Goal: Task Accomplishment & Management: Manage account settings

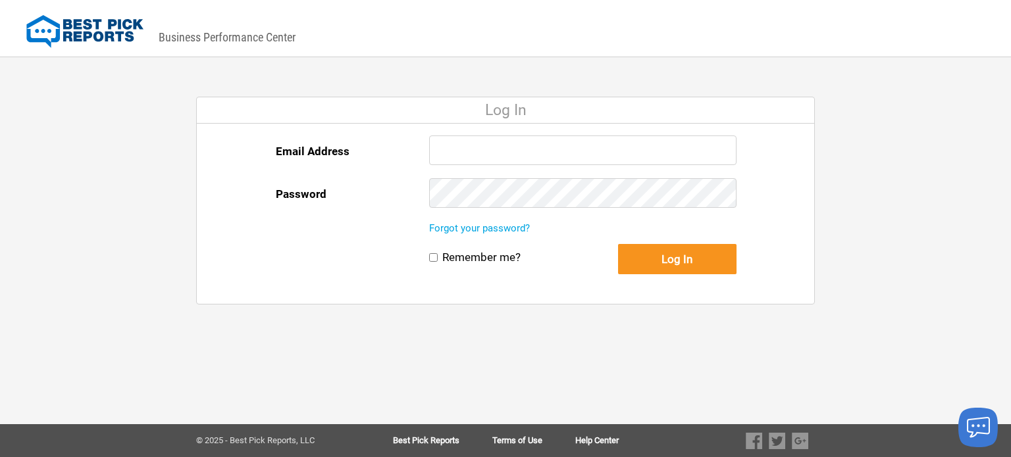
type input "[EMAIL_ADDRESS][DOMAIN_NAME]"
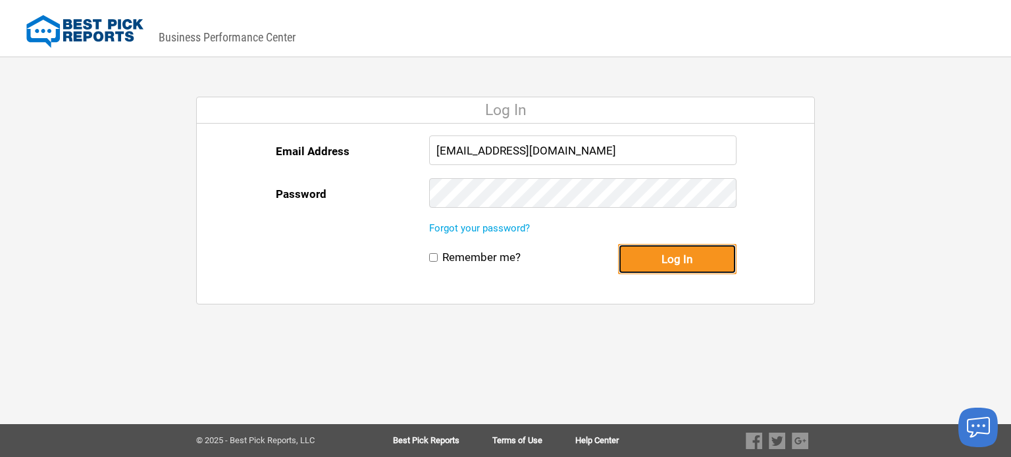
click at [685, 261] on button "Log In" at bounding box center [677, 259] width 118 height 30
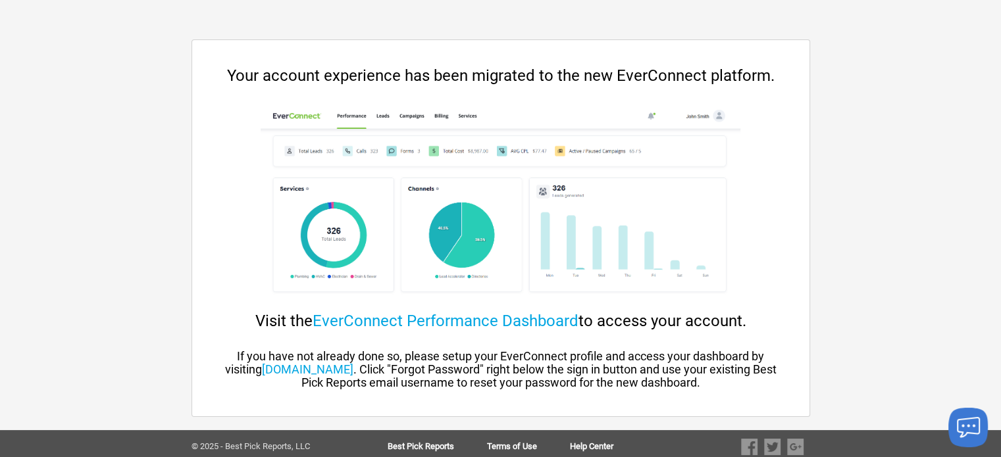
scroll to position [63, 0]
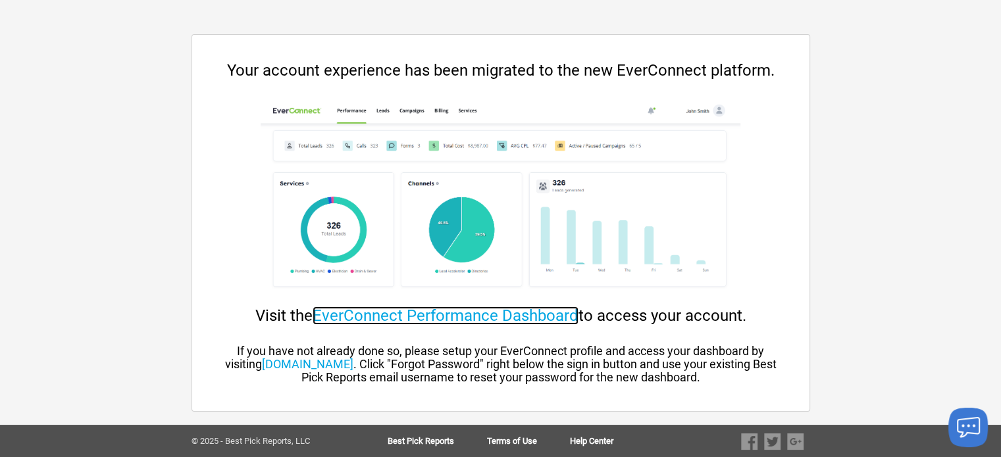
click at [536, 317] on link "EverConnect Performance Dashboard" at bounding box center [446, 316] width 266 height 18
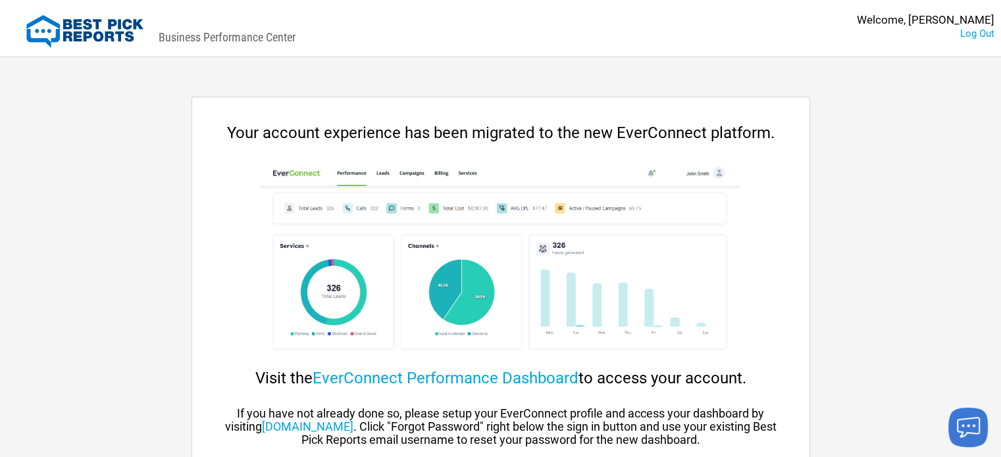
click at [933, 22] on div "Welcome, Dakotah Gallups" at bounding box center [926, 20] width 138 height 14
click at [972, 34] on link "Log Out" at bounding box center [977, 34] width 34 height 12
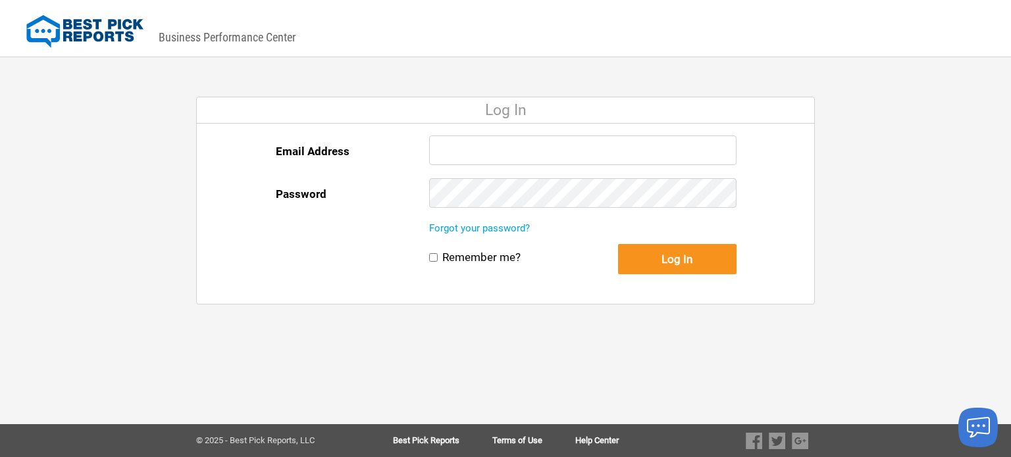
type input "info@alliancepaintingdfw.com"
click at [385, 237] on div "Email Address info@alliancepaintingdfw.com Password Forgot your password? Remem…" at bounding box center [506, 214] width 619 height 180
click at [433, 257] on input "Remember me?" at bounding box center [433, 257] width 9 height 9
checkbox input "true"
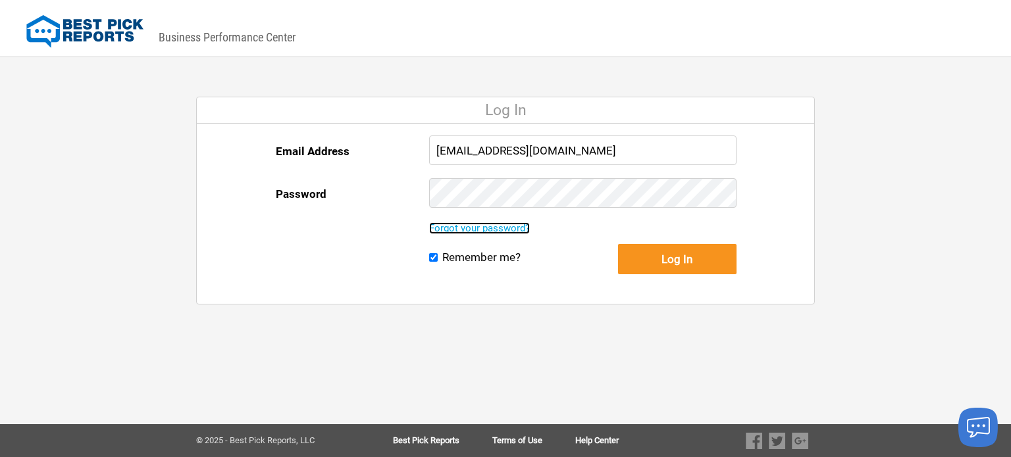
click at [500, 225] on link "Forgot your password?" at bounding box center [479, 228] width 101 height 12
click at [503, 231] on link "Forgot your password?" at bounding box center [479, 228] width 101 height 12
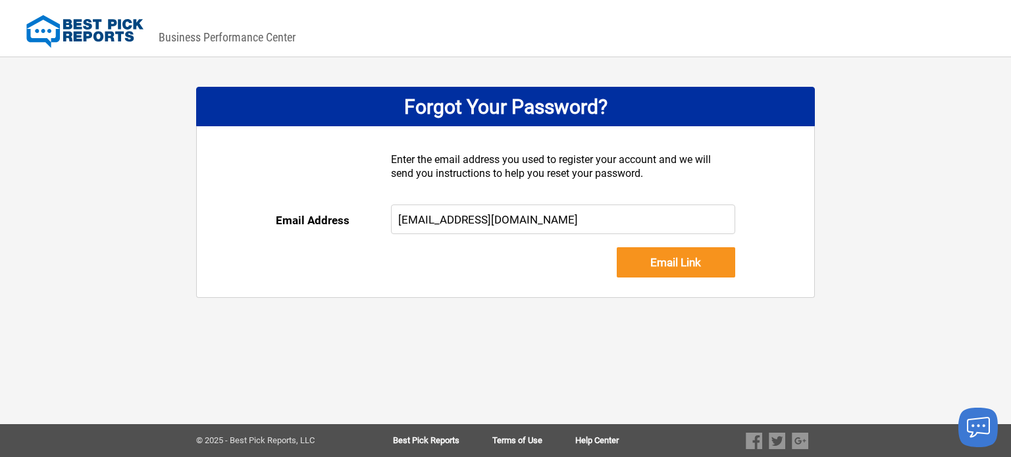
click at [469, 213] on input "info@alliancepaintingdfw.com" at bounding box center [563, 220] width 345 height 30
click at [468, 215] on input "info@alliancepaintingdfw.com" at bounding box center [563, 220] width 345 height 30
click at [473, 217] on input "info@alliancepaintingdfw.com" at bounding box center [563, 220] width 345 height 30
type input "info@alliancepaintingdfw.com"
click at [665, 262] on input "Email Link" at bounding box center [676, 263] width 118 height 30
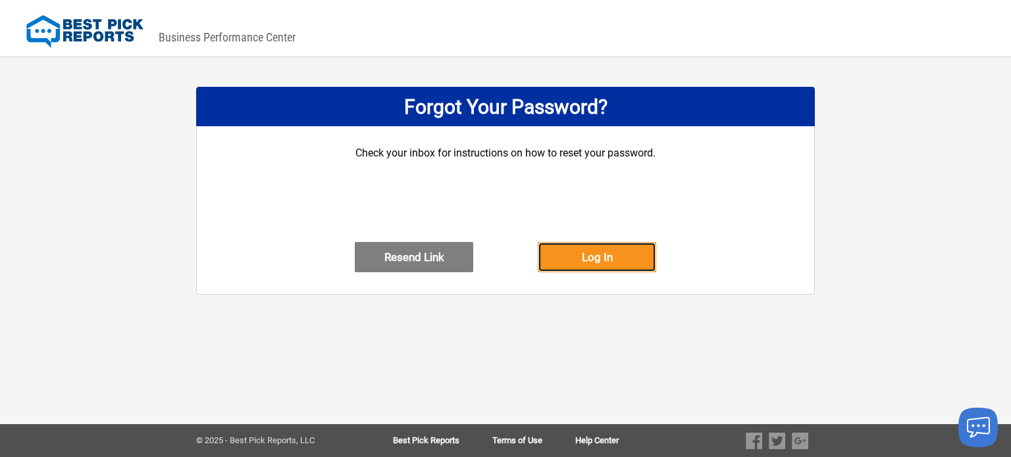
click at [619, 271] on button "Log In" at bounding box center [597, 257] width 118 height 30
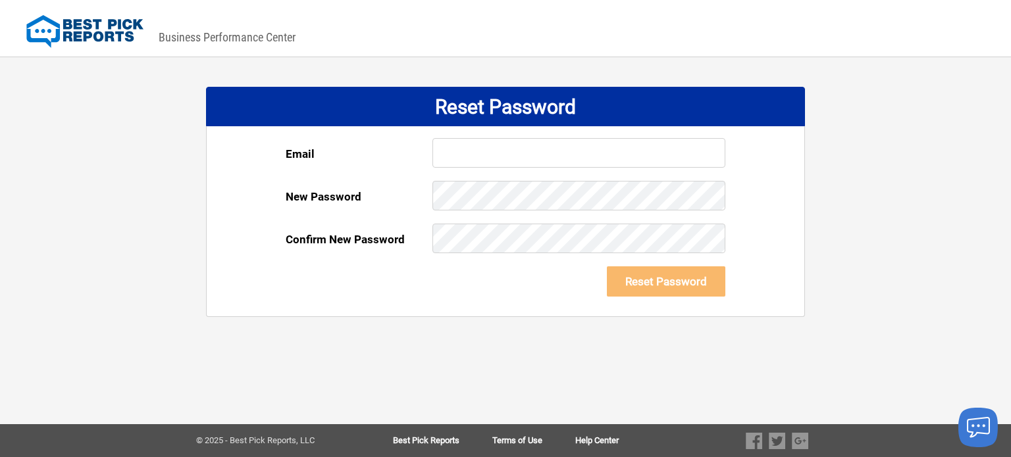
click at [486, 155] on input "text" at bounding box center [578, 153] width 293 height 30
paste input "[EMAIL_ADDRESS][DOMAIN_NAME]"
type input "[EMAIL_ADDRESS][DOMAIN_NAME]"
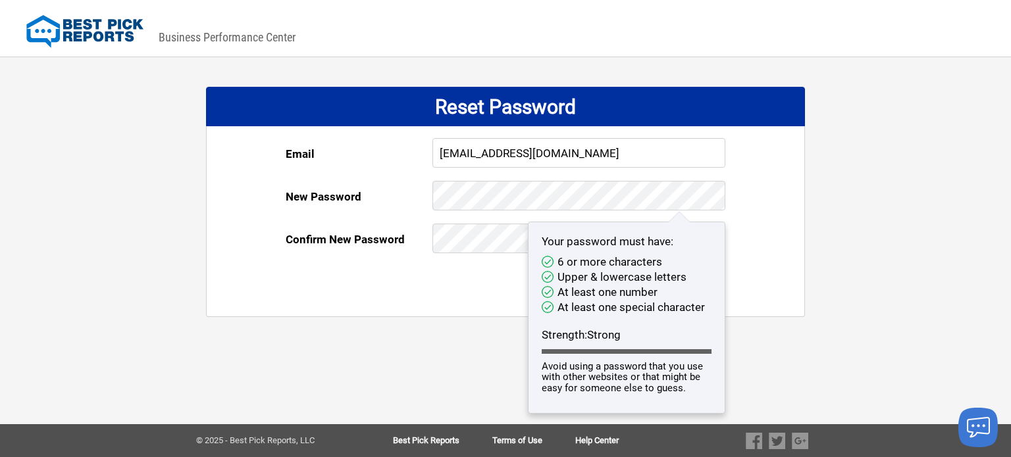
click at [406, 288] on form "Email [EMAIL_ADDRESS][DOMAIN_NAME] New Password Your password must have: 6 or m…" at bounding box center [506, 227] width 440 height 178
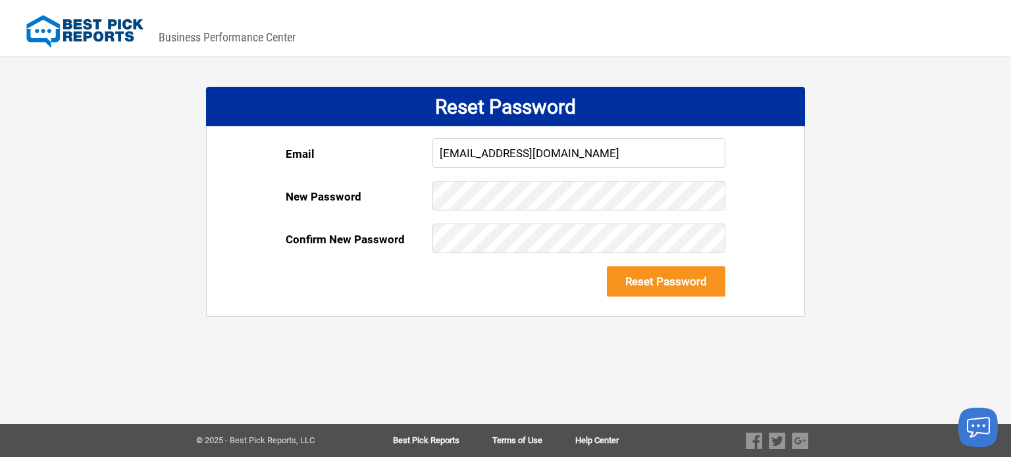
click at [403, 308] on form "Email info@alliancepaintingdfw.com New Password Your password must have: 6 or m…" at bounding box center [506, 227] width 440 height 178
click at [669, 284] on button "Reset Password" at bounding box center [666, 282] width 118 height 30
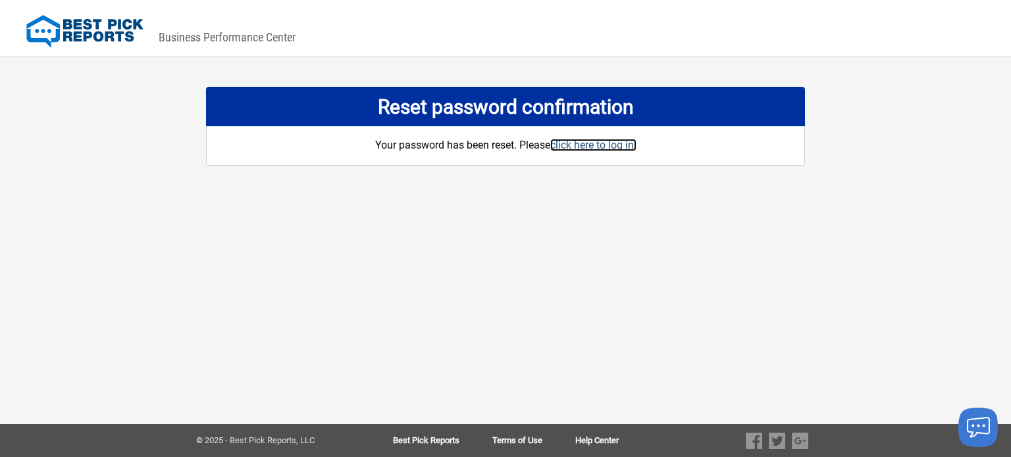
click at [594, 150] on link "click here to log in." at bounding box center [593, 145] width 86 height 13
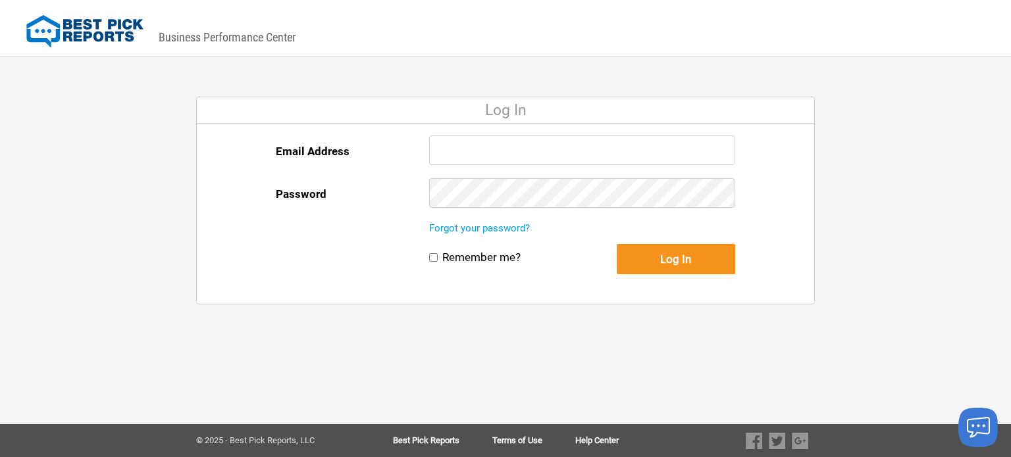
type input "info@alliancepaintingdfw.com"
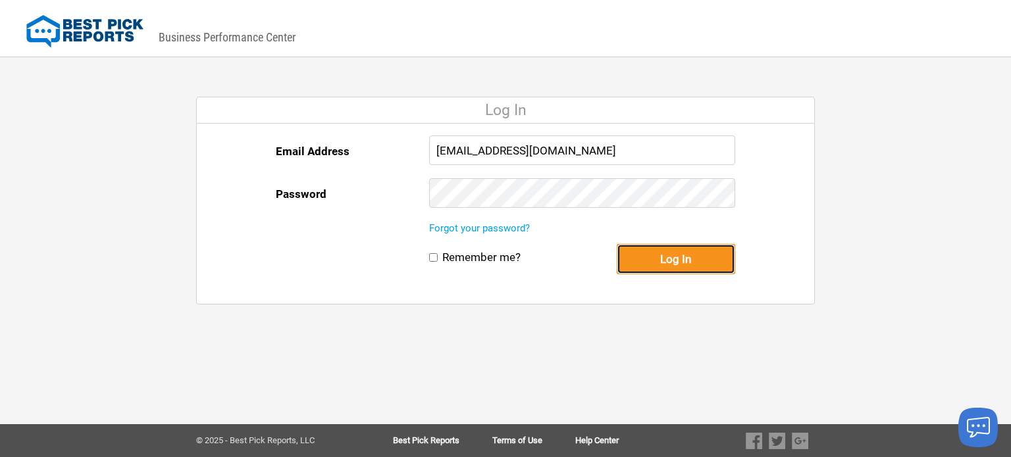
click at [685, 259] on button "Log In" at bounding box center [676, 259] width 118 height 30
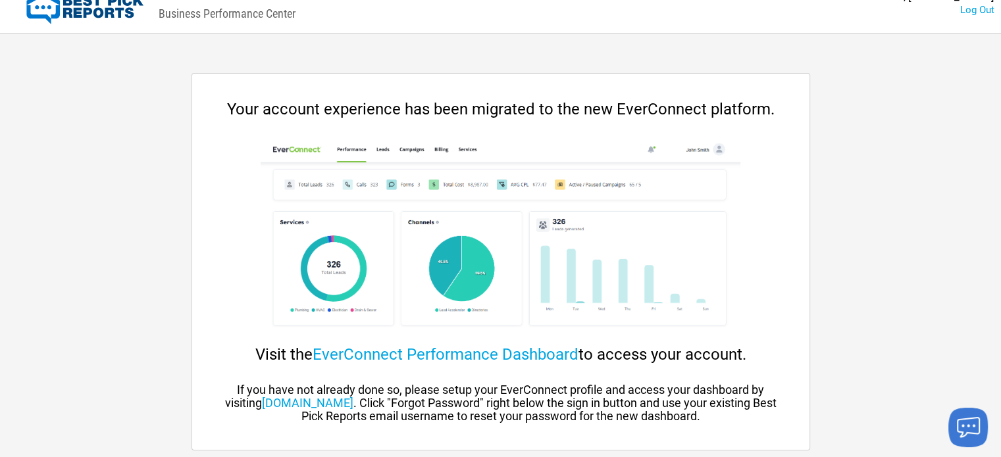
scroll to position [63, 0]
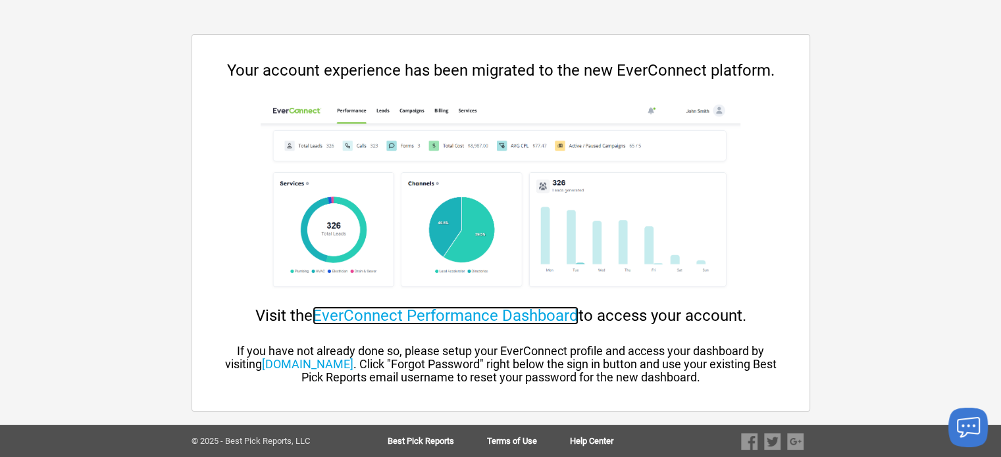
click at [521, 317] on link "EverConnect Performance Dashboard" at bounding box center [446, 316] width 266 height 18
